Goal: Task Accomplishment & Management: Use online tool/utility

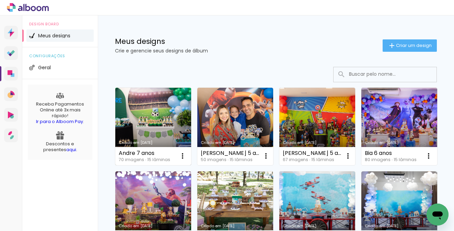
click at [171, 115] on link "Criado em [DATE]" at bounding box center [153, 127] width 76 height 78
